Goal: Find specific fact: Find contact information

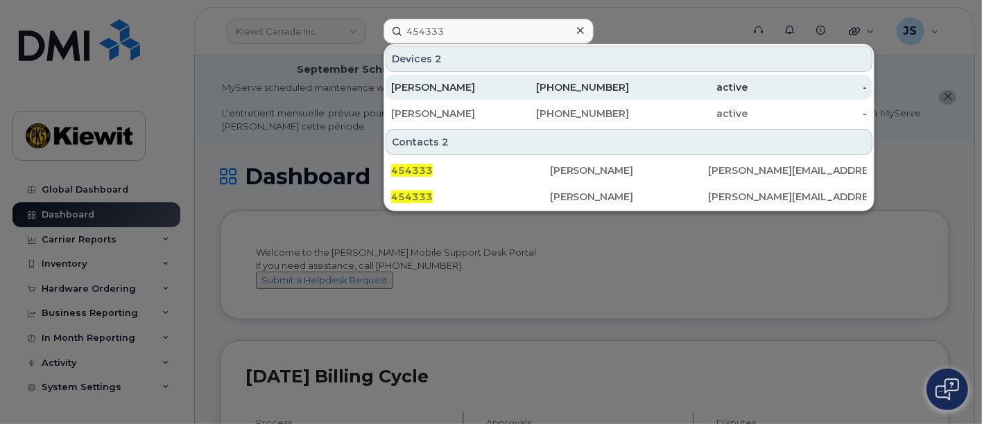
type input "454333"
click at [494, 87] on div "LUCAS SIMCOE" at bounding box center [450, 87] width 119 height 14
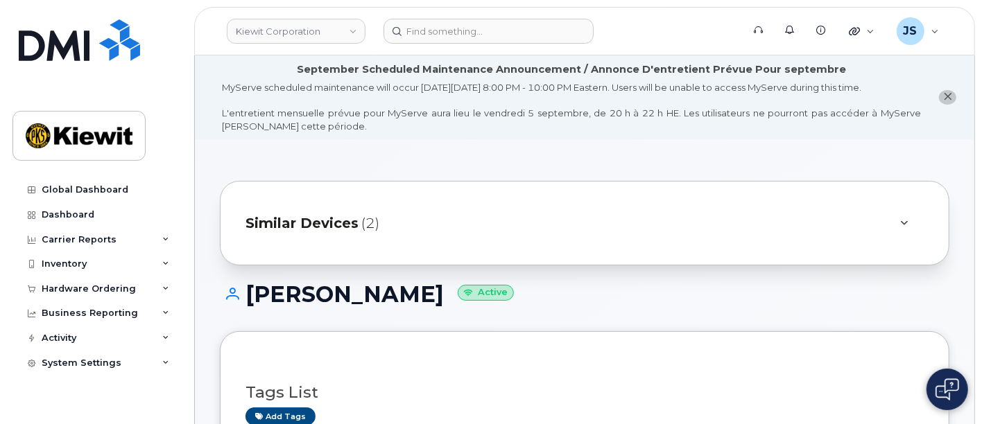
click at [908, 215] on div at bounding box center [904, 223] width 17 height 17
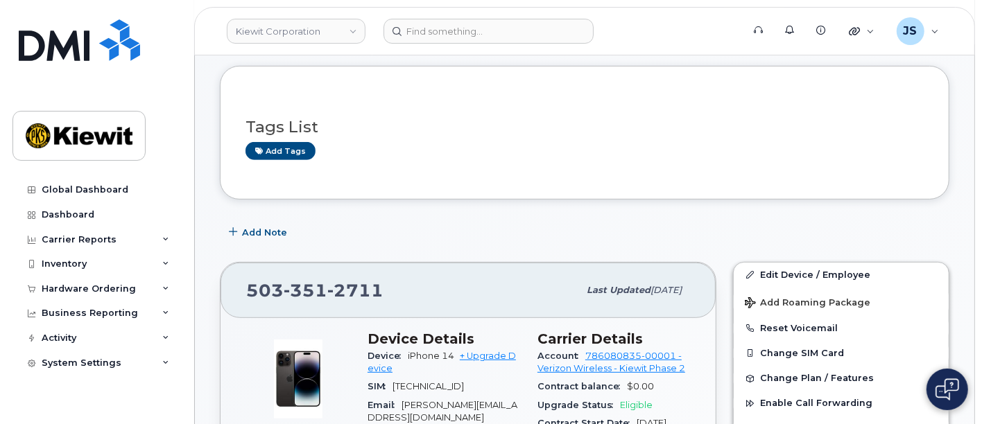
scroll to position [539, 0]
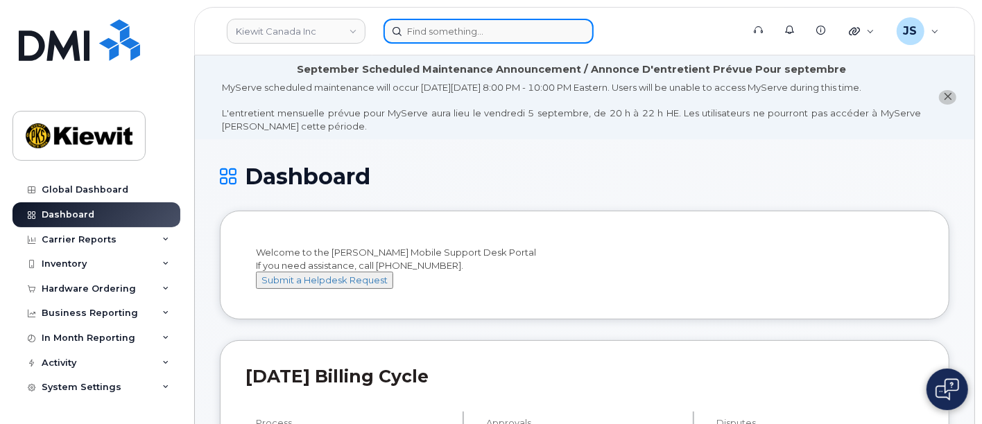
click at [430, 40] on input at bounding box center [488, 31] width 210 height 25
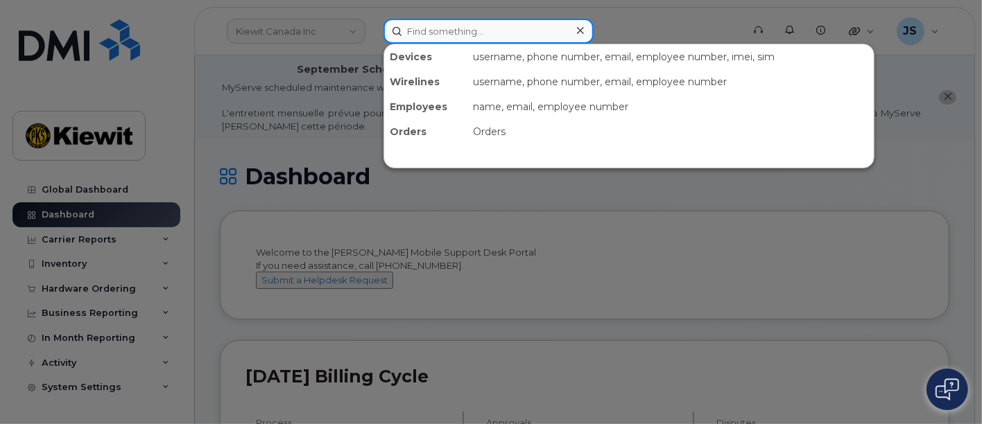
paste input "493141"
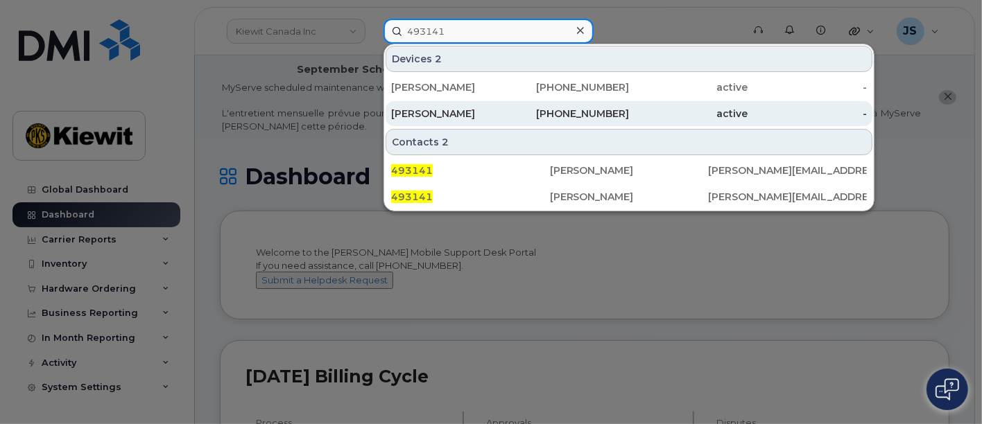
type input "493141"
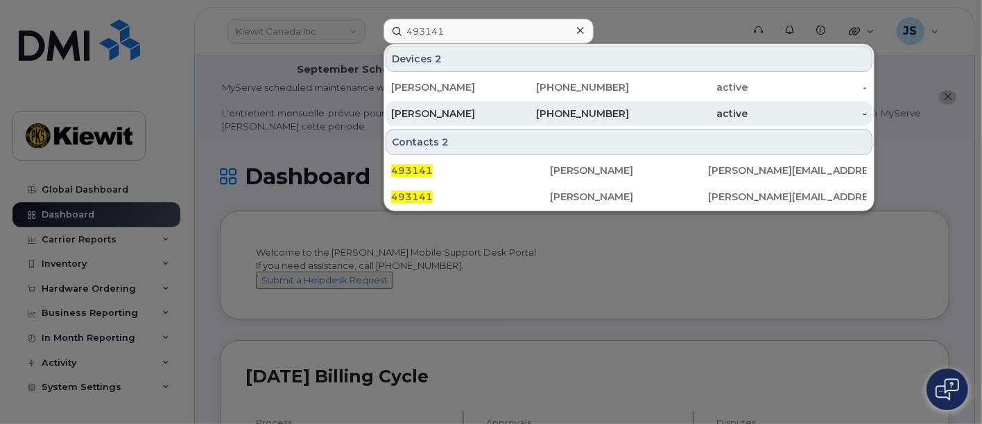
click at [419, 121] on div "Adam Borrill" at bounding box center [450, 113] width 119 height 25
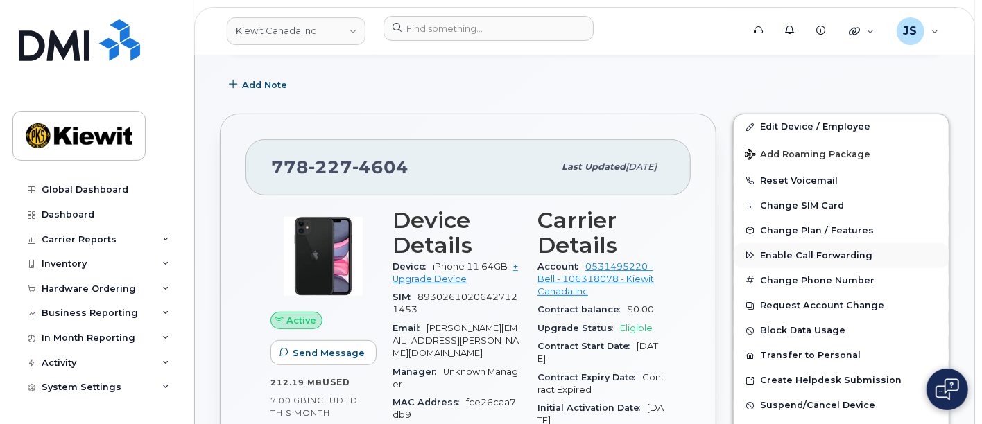
scroll to position [295, 0]
drag, startPoint x: 410, startPoint y: 161, endPoint x: 234, endPoint y: 153, distance: 177.0
copy span "778 227 4604"
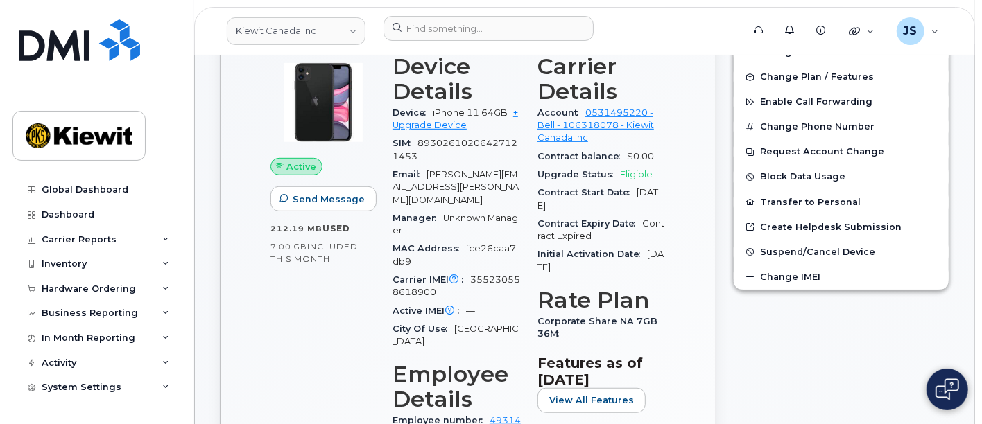
scroll to position [604, 0]
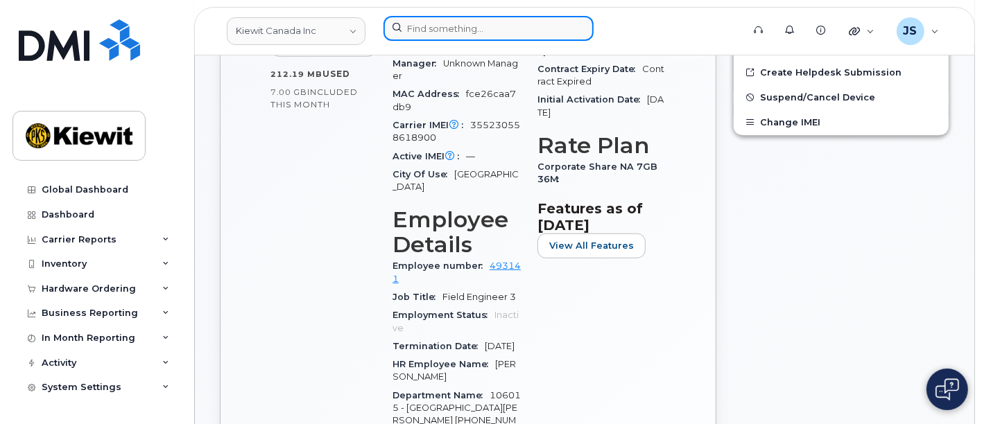
click at [436, 21] on input at bounding box center [488, 28] width 210 height 25
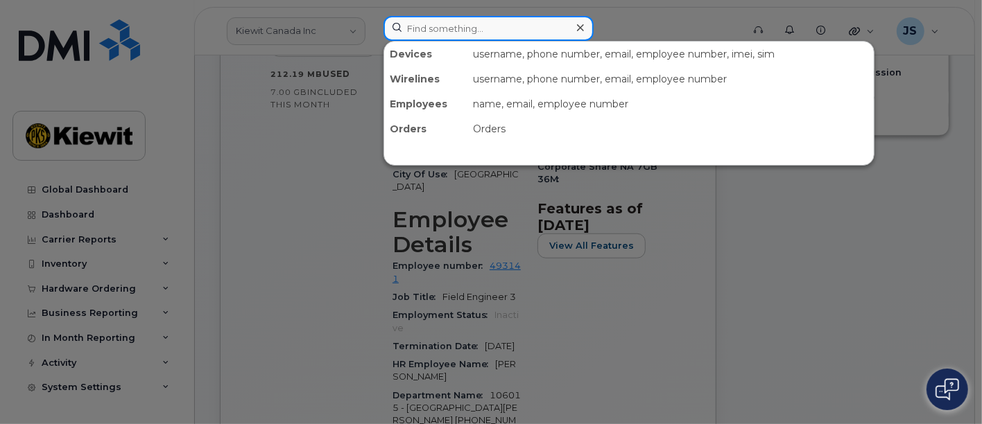
paste input "533406"
type input "533406"
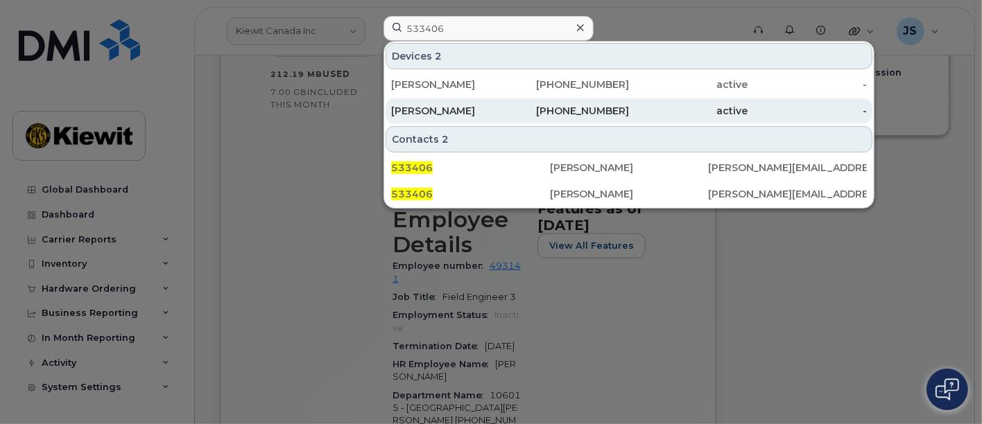
click at [568, 114] on div "518-912-1096" at bounding box center [569, 111] width 119 height 14
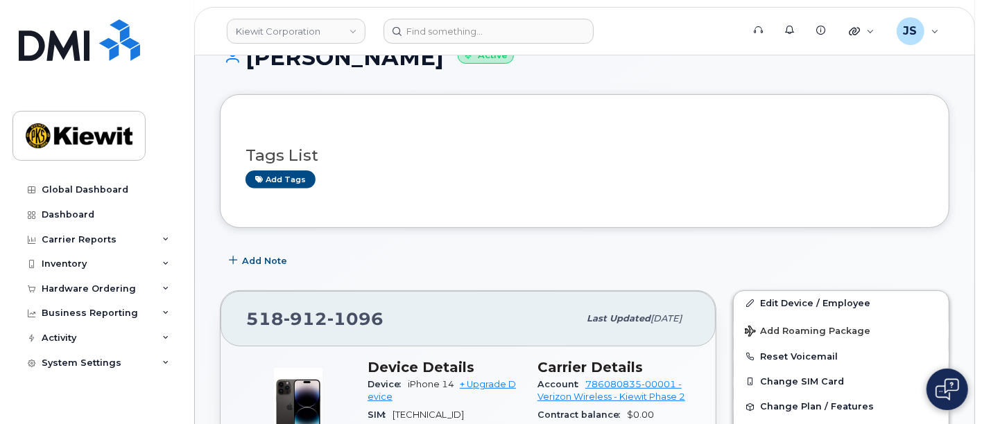
scroll to position [308, 0]
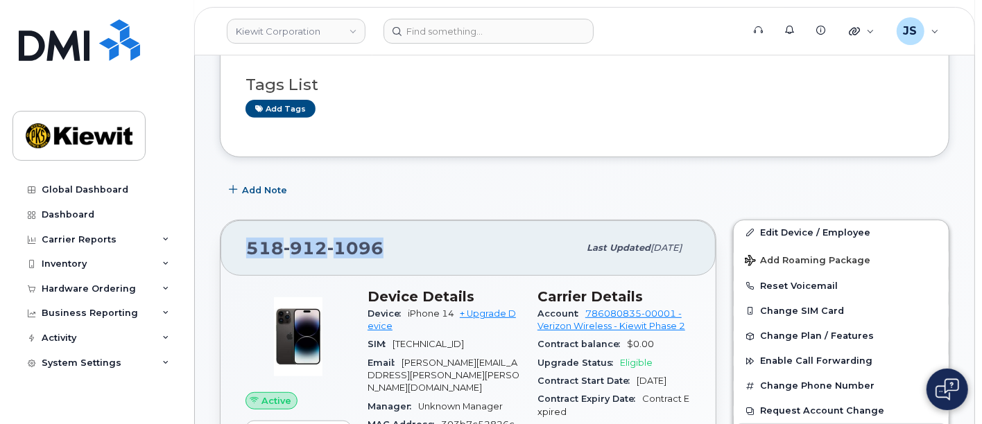
drag, startPoint x: 388, startPoint y: 248, endPoint x: 245, endPoint y: 241, distance: 143.0
click at [246, 241] on div "[PHONE_NUMBER]" at bounding box center [412, 248] width 332 height 29
copy span "[PHONE_NUMBER]"
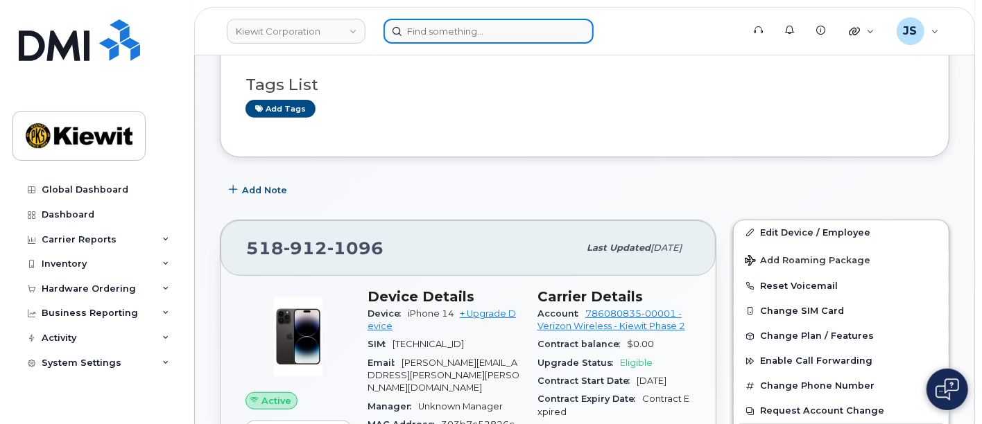
click at [419, 28] on input at bounding box center [488, 31] width 210 height 25
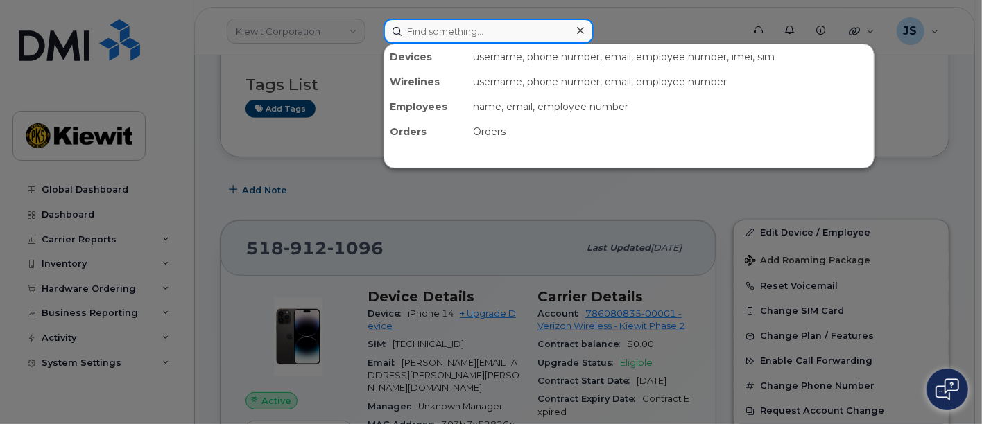
paste input "575840"
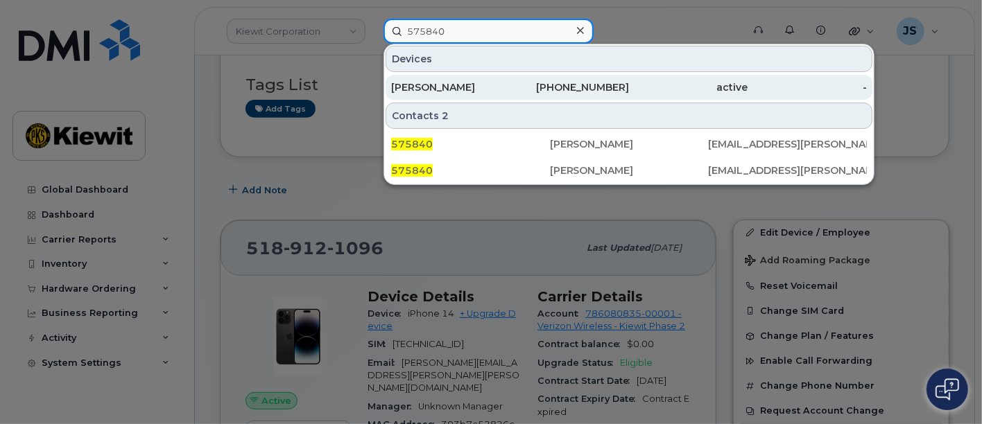
type input "575840"
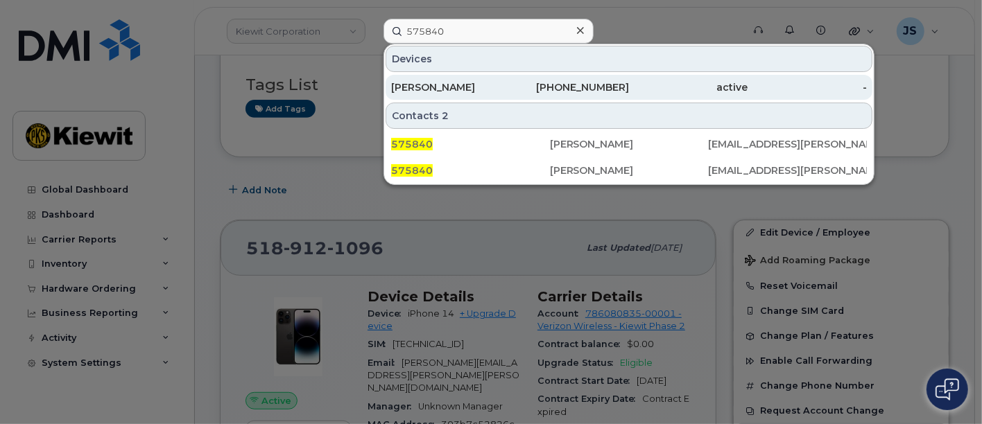
click at [520, 85] on div "[PHONE_NUMBER]" at bounding box center [569, 87] width 119 height 14
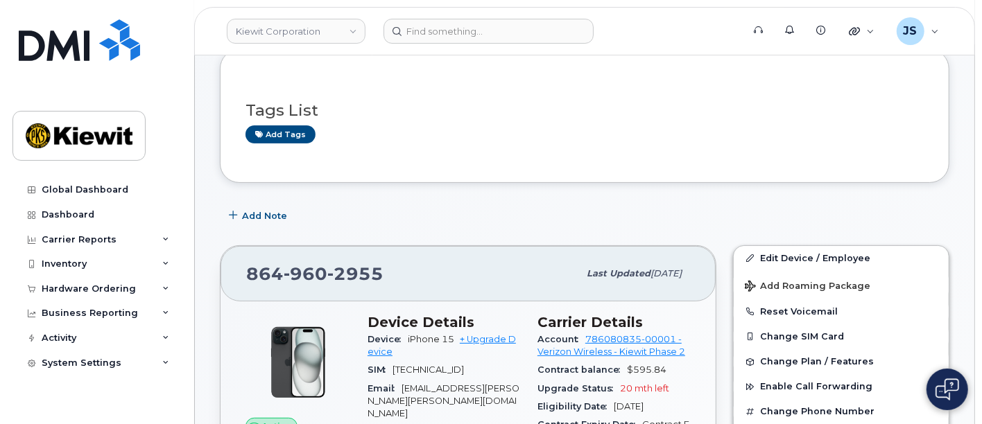
scroll to position [231, 0]
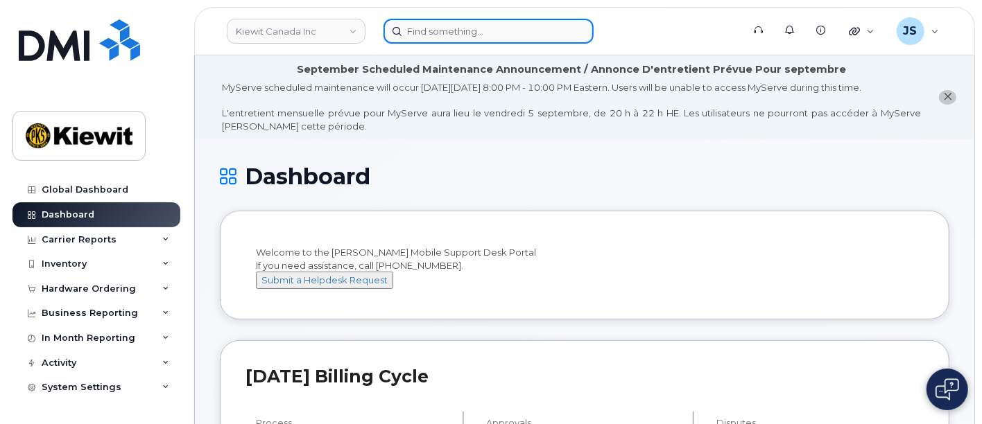
click at [442, 27] on input at bounding box center [488, 31] width 210 height 25
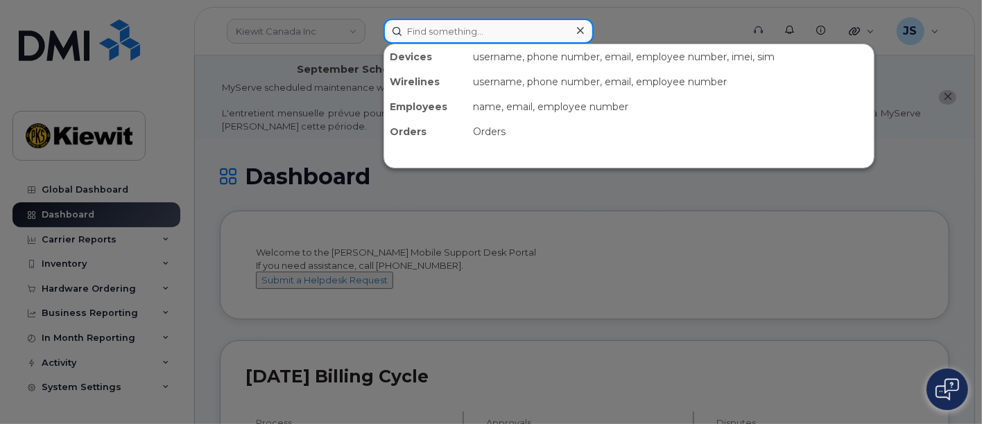
paste input "547510"
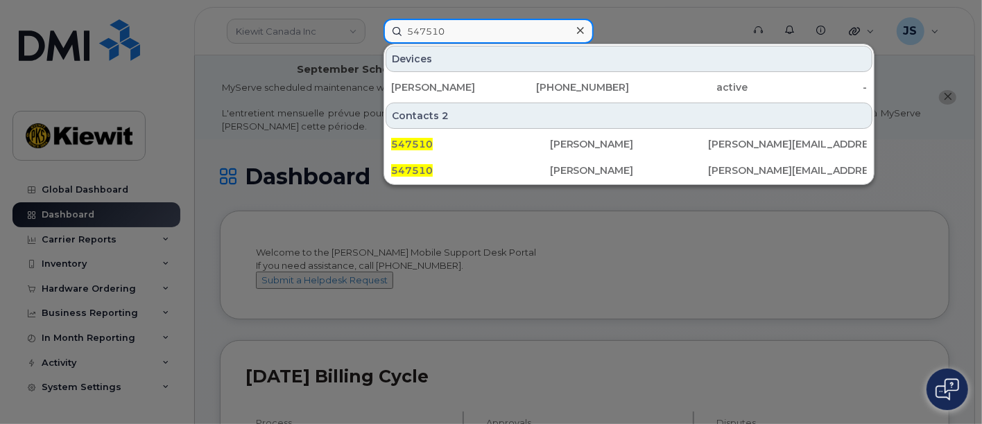
type input "547510"
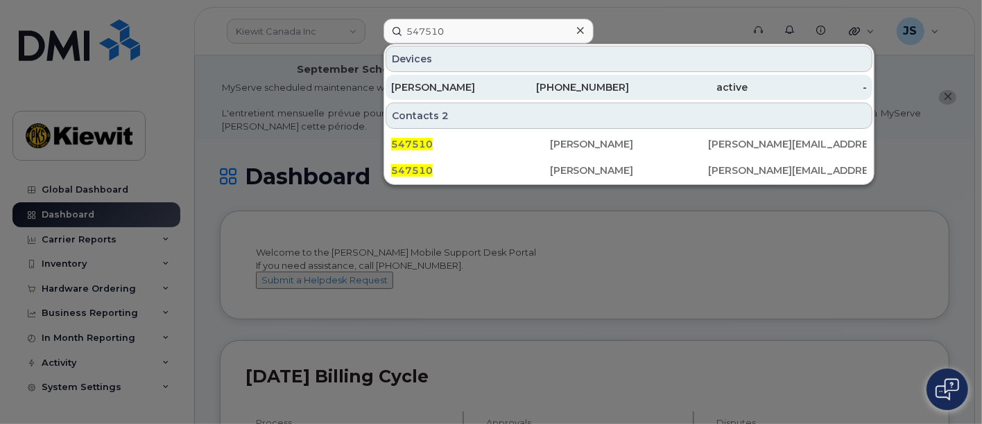
click at [757, 83] on div "-" at bounding box center [807, 87] width 119 height 14
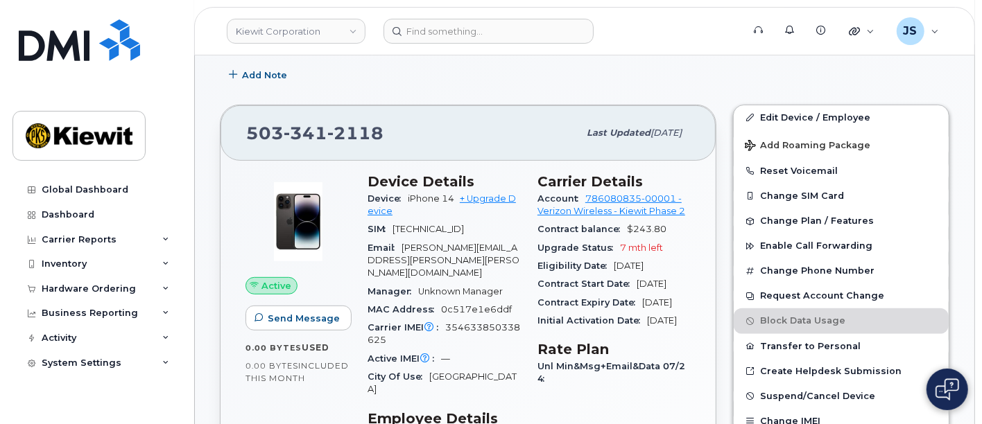
scroll to position [308, 0]
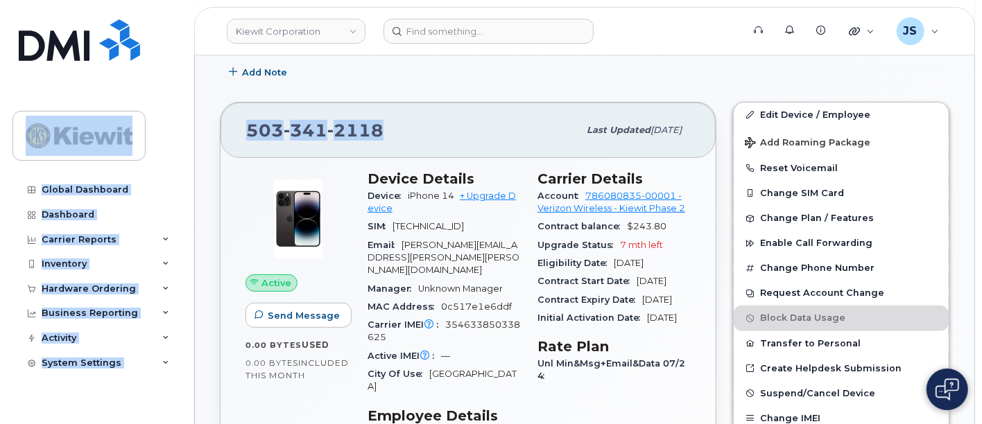
drag, startPoint x: 180, startPoint y: 124, endPoint x: 194, endPoint y: 125, distance: 13.9
click at [297, 135] on span "341" at bounding box center [306, 130] width 44 height 21
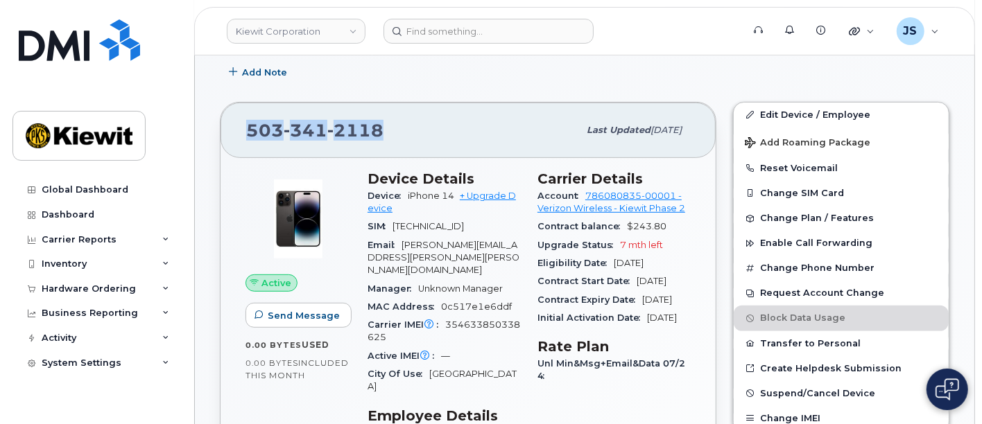
drag, startPoint x: 391, startPoint y: 133, endPoint x: 250, endPoint y: 123, distance: 141.8
click at [250, 123] on div "503 341 2118" at bounding box center [412, 130] width 332 height 29
copy span "503 341 2118"
click at [378, 132] on span "2118" at bounding box center [355, 130] width 56 height 21
drag, startPoint x: 408, startPoint y: 134, endPoint x: 239, endPoint y: 137, distance: 168.5
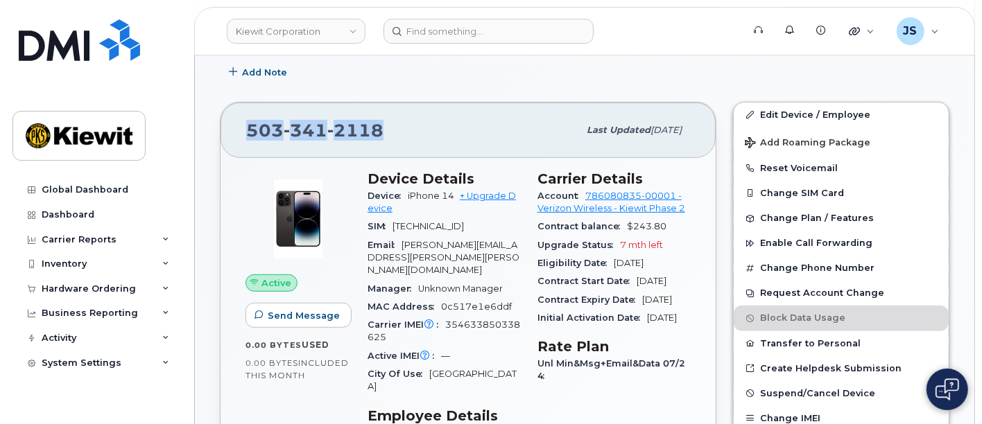
click at [239, 137] on div "503 341 2118 Last updated Jul 31, 2025" at bounding box center [467, 130] width 495 height 55
copy span "503 341 2118"
drag, startPoint x: 453, startPoint y: 193, endPoint x: 408, endPoint y: 196, distance: 45.8
click at [408, 196] on div "Device iPhone 14 + Upgrade Device" at bounding box center [443, 202] width 153 height 31
copy span "iPhone 14"
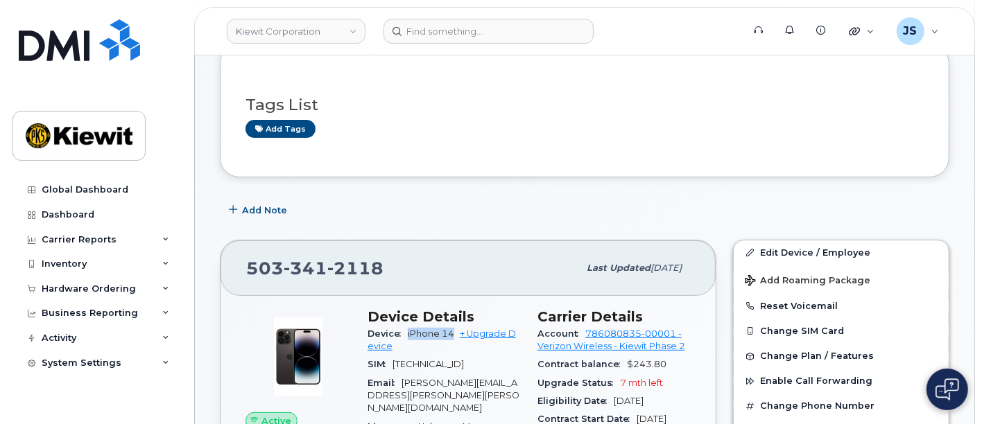
scroll to position [0, 0]
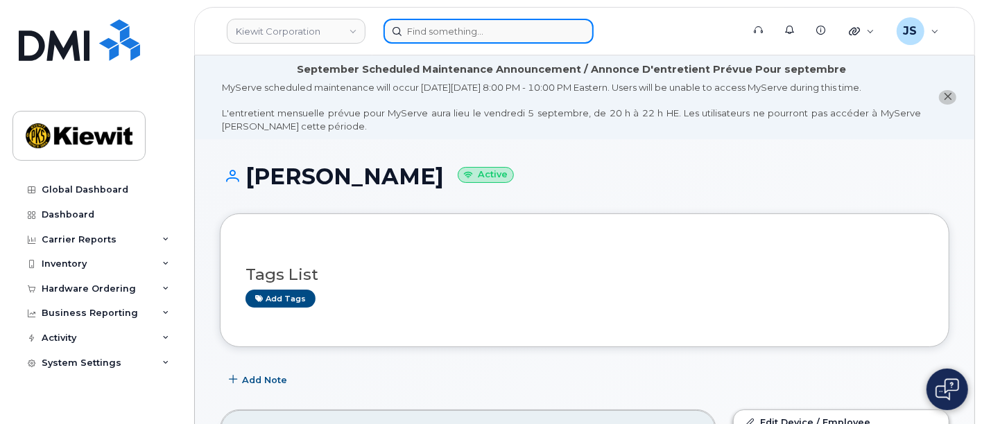
click at [450, 34] on input at bounding box center [488, 31] width 210 height 25
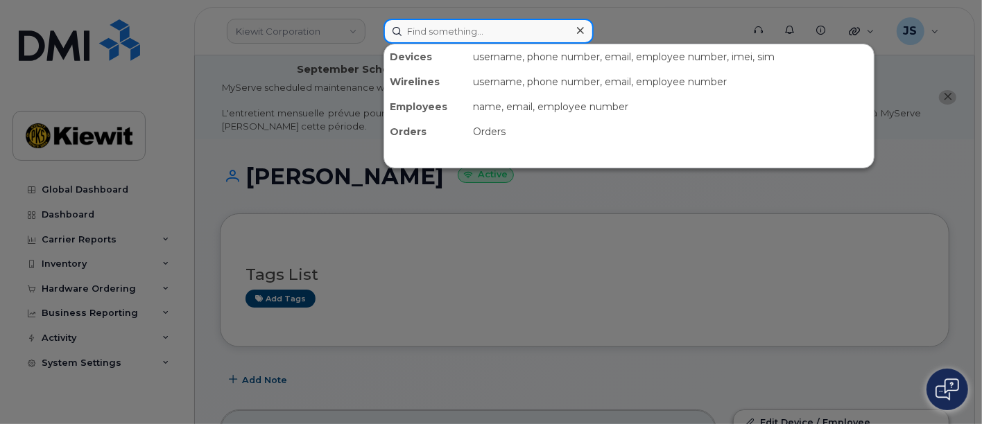
paste input "577553"
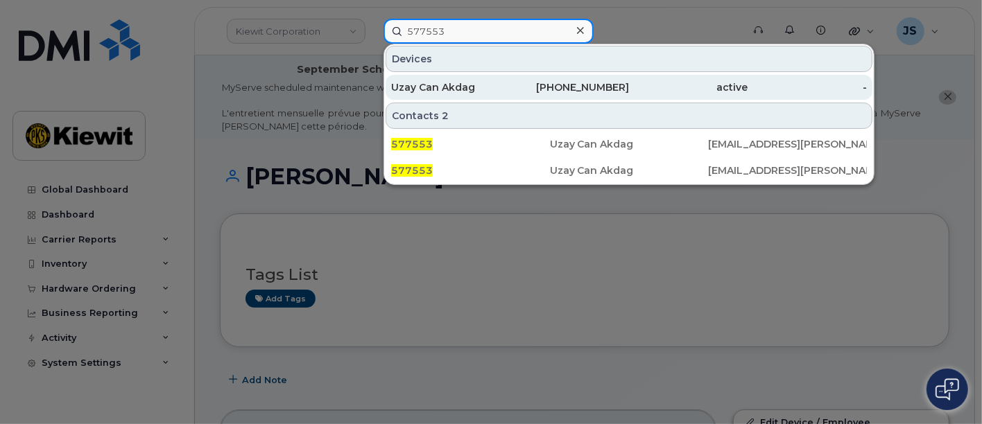
type input "577553"
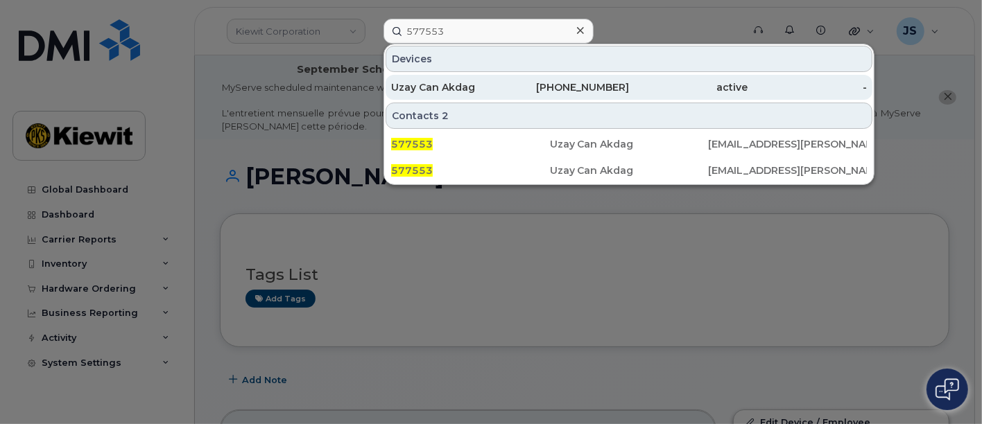
click at [501, 85] on div "Uzay Can Akdag" at bounding box center [450, 87] width 119 height 14
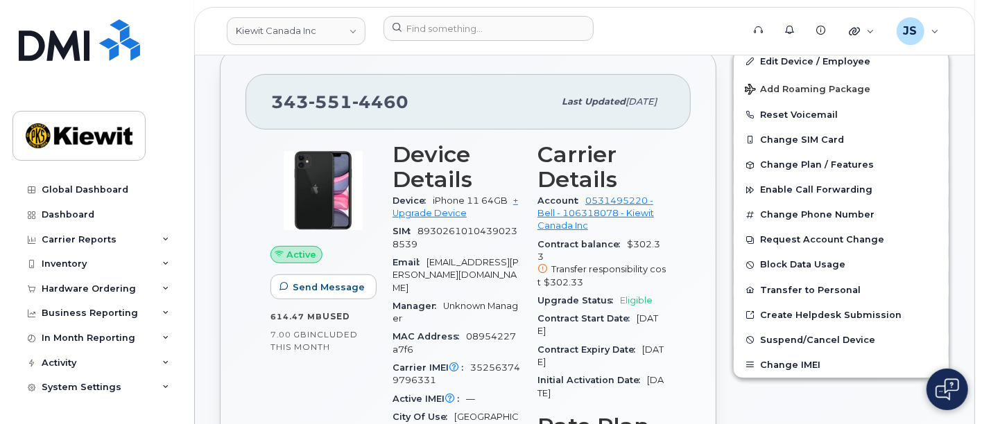
scroll to position [385, 0]
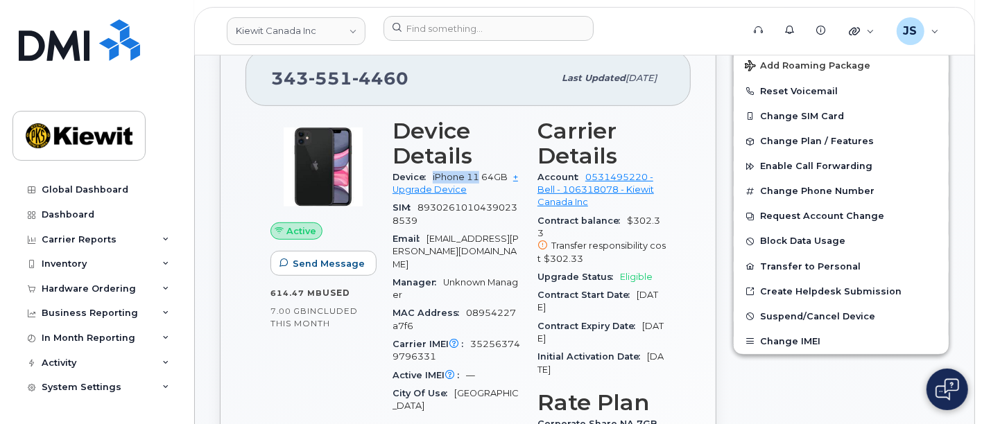
drag, startPoint x: 479, startPoint y: 179, endPoint x: 428, endPoint y: 175, distance: 50.7
click at [428, 175] on div "Device iPhone 11 64GB + Upgrade Device" at bounding box center [456, 183] width 128 height 31
copy span "iPhone 11"
drag, startPoint x: 444, startPoint y: 69, endPoint x: 205, endPoint y: 73, distance: 239.9
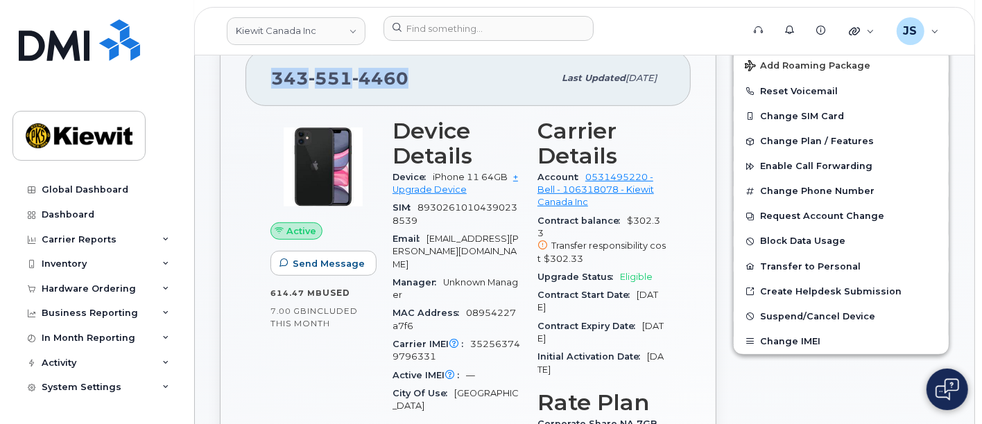
copy span "[PHONE_NUMBER]"
